Goal: Task Accomplishment & Management: Contribute content

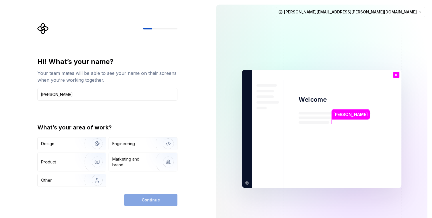
type input "[PERSON_NAME]"
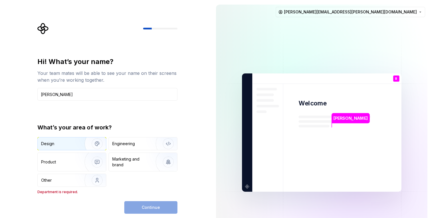
click at [64, 142] on div "Design" at bounding box center [59, 144] width 36 height 6
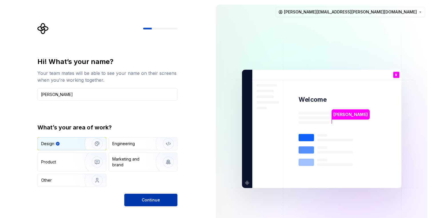
click at [154, 200] on span "Continue" at bounding box center [151, 200] width 18 height 6
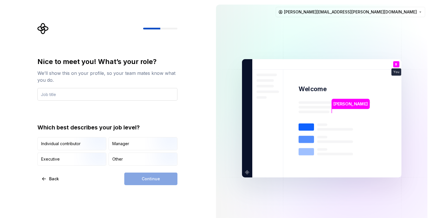
click at [82, 95] on input "text" at bounding box center [107, 94] width 140 height 13
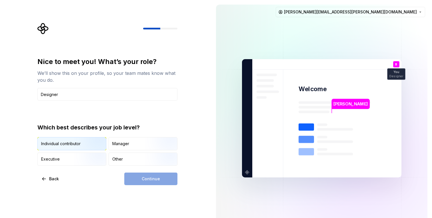
type input "Designer"
click at [86, 145] on img "button" at bounding box center [92, 151] width 37 height 38
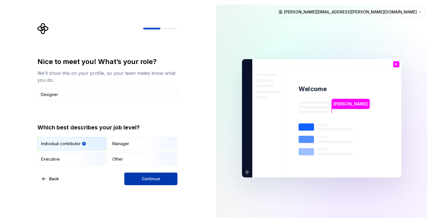
click at [154, 182] on button "Continue" at bounding box center [150, 178] width 53 height 13
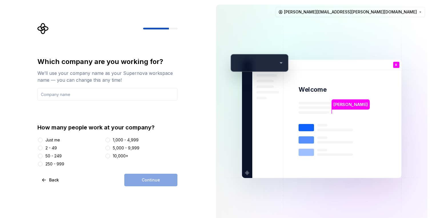
click at [144, 180] on div "Continue" at bounding box center [150, 180] width 53 height 13
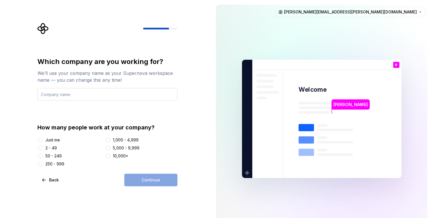
click at [63, 95] on input "text" at bounding box center [107, 94] width 140 height 13
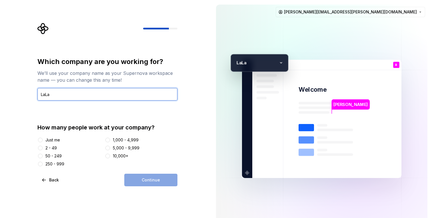
type input "LaLa"
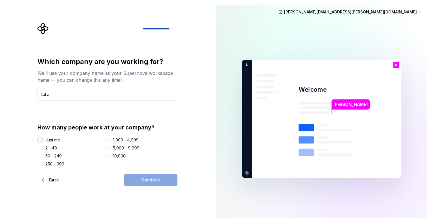
drag, startPoint x: 41, startPoint y: 139, endPoint x: 84, endPoint y: 151, distance: 44.2
click at [42, 140] on button "Just me" at bounding box center [40, 140] width 5 height 5
click at [43, 156] on div "50 - 249" at bounding box center [69, 156] width 65 height 6
drag, startPoint x: 40, startPoint y: 156, endPoint x: 68, endPoint y: 160, distance: 28.8
click at [42, 156] on button "50 - 249" at bounding box center [40, 156] width 5 height 5
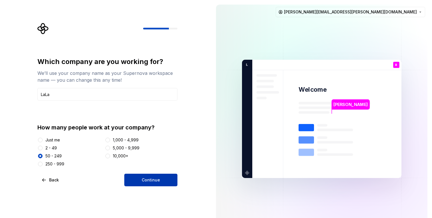
click at [173, 183] on button "Continue" at bounding box center [150, 180] width 53 height 13
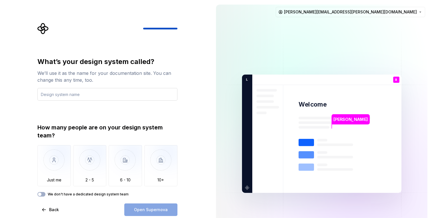
click at [82, 92] on input "text" at bounding box center [107, 94] width 140 height 13
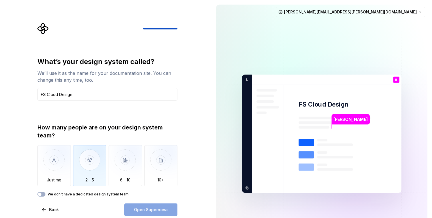
type input "FS Cloud Design"
click at [94, 172] on img "button" at bounding box center [89, 164] width 33 height 38
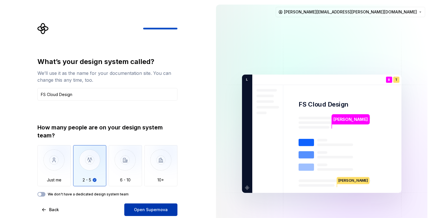
click at [158, 208] on span "Open Supernova" at bounding box center [151, 210] width 34 height 6
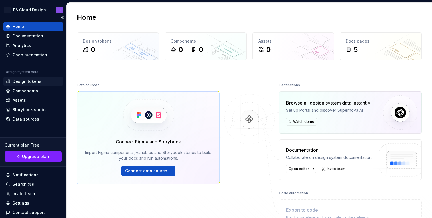
click at [25, 80] on div "Design tokens" at bounding box center [27, 81] width 29 height 6
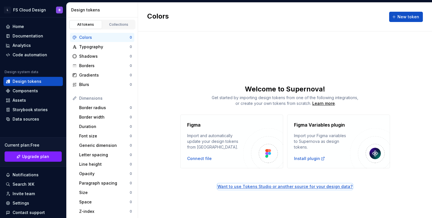
click at [303, 187] on div "Want to use Tokens Studio or another source for your design data?" at bounding box center [284, 187] width 135 height 6
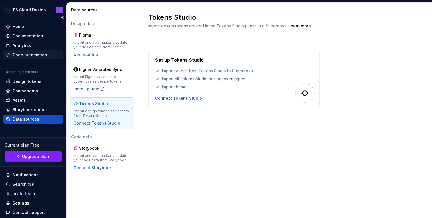
click at [27, 55] on div "Code automation" at bounding box center [30, 55] width 35 height 6
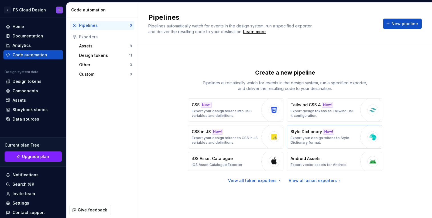
click at [325, 137] on p "Export your design tokens to Style Dictionary format." at bounding box center [323, 140] width 67 height 9
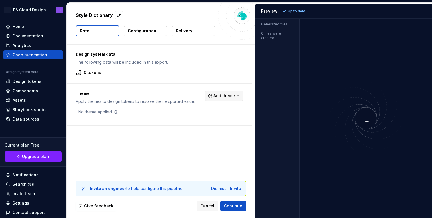
click at [221, 94] on span "Add theme" at bounding box center [223, 96] width 21 height 6
click at [183, 117] on div "Suggestions" at bounding box center [183, 118] width 5 height 5
click at [291, 12] on html "L FS Cloud Design B Home Documentation Analytics Code automation Design system …" at bounding box center [216, 109] width 432 height 218
click at [291, 11] on span "Refresh preview" at bounding box center [302, 11] width 29 height 5
click at [242, 96] on button "Add theme" at bounding box center [224, 95] width 38 height 10
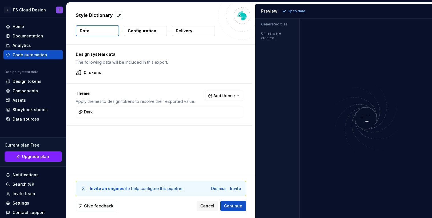
click at [229, 97] on html "L FS Cloud Design B Home Documentation Analytics Code automation Design system …" at bounding box center [216, 109] width 432 height 218
click at [221, 96] on span "Add theme" at bounding box center [223, 96] width 21 height 6
click at [123, 130] on html "L FS Cloud Design B Home Documentation Analytics Code automation Design system …" at bounding box center [216, 109] width 432 height 218
click at [148, 32] on p "Configuration" at bounding box center [142, 31] width 29 height 6
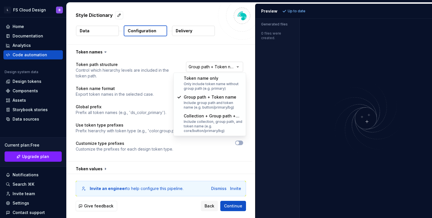
click at [238, 66] on html "**********" at bounding box center [216, 109] width 432 height 218
click at [111, 145] on html "**********" at bounding box center [216, 109] width 432 height 218
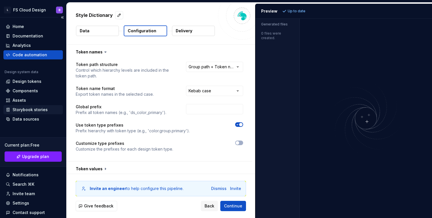
click at [23, 109] on div "Storybook stories" at bounding box center [30, 110] width 35 height 6
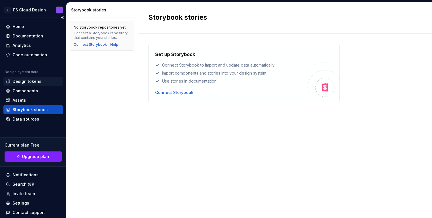
click at [22, 77] on div "Design tokens" at bounding box center [32, 81] width 59 height 9
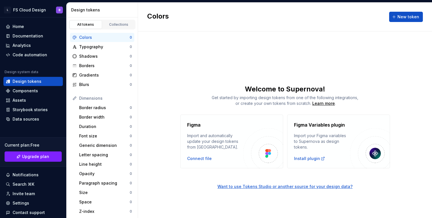
click at [94, 35] on div "Colors" at bounding box center [104, 38] width 51 height 6
click at [409, 16] on span "New token" at bounding box center [408, 17] width 22 height 6
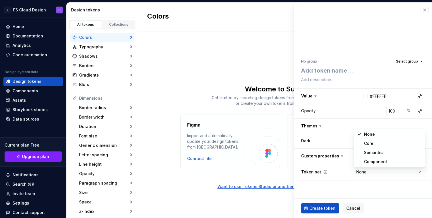
click at [399, 174] on html "L FS Cloud Design B Home Documentation Analytics Code automation Design system …" at bounding box center [216, 109] width 432 height 218
click at [405, 63] on span "Select group" at bounding box center [407, 61] width 22 height 5
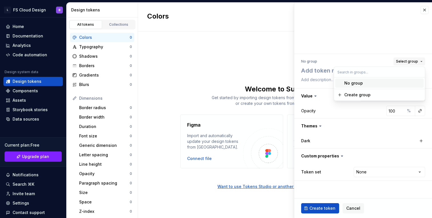
click at [405, 63] on span "Select group" at bounding box center [407, 61] width 22 height 5
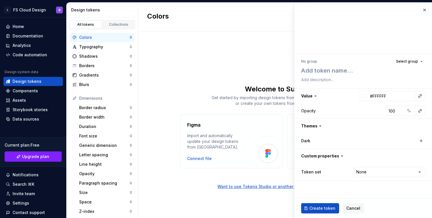
click at [199, 92] on div "Welcome to Supernova!" at bounding box center [285, 88] width 294 height 9
click at [426, 12] on button "button" at bounding box center [424, 10] width 8 height 8
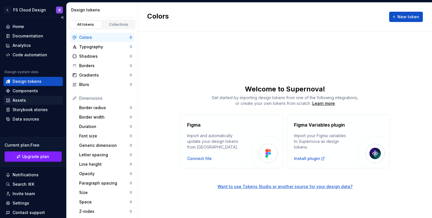
click at [19, 101] on div "Assets" at bounding box center [19, 100] width 13 height 6
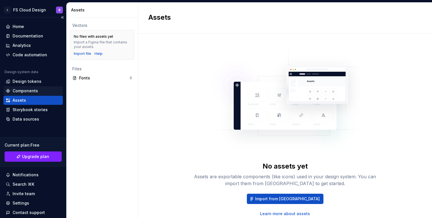
click at [27, 91] on div "Components" at bounding box center [25, 91] width 25 height 6
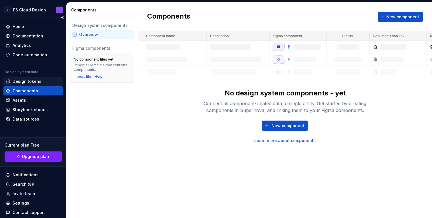
click at [19, 82] on div "Design tokens" at bounding box center [27, 81] width 29 height 6
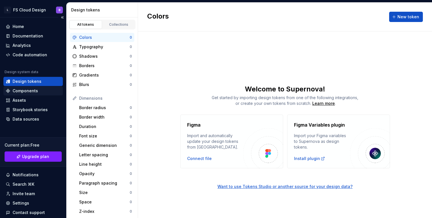
click at [30, 91] on div "Components" at bounding box center [25, 91] width 25 height 6
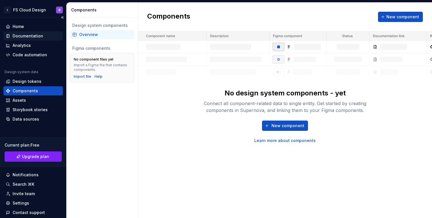
click at [19, 37] on div "Documentation" at bounding box center [28, 36] width 31 height 6
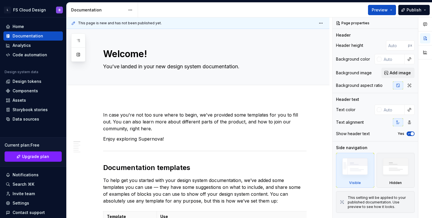
type textarea "*"
